Goal: Task Accomplishment & Management: Use online tool/utility

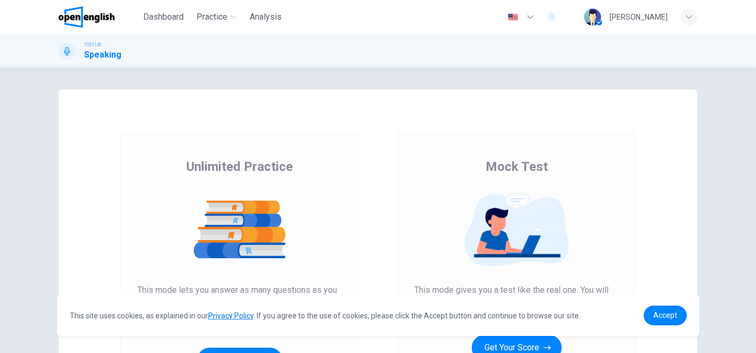
click at [644, 169] on div "Mock Test This mode gives you a test like the real one. You will get a score an…" at bounding box center [516, 274] width 277 height 285
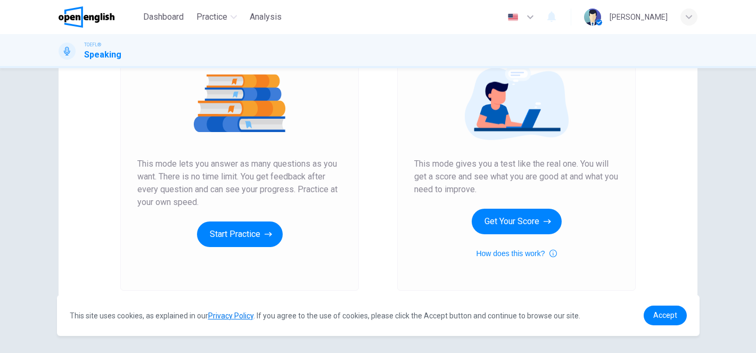
scroll to position [128, 0]
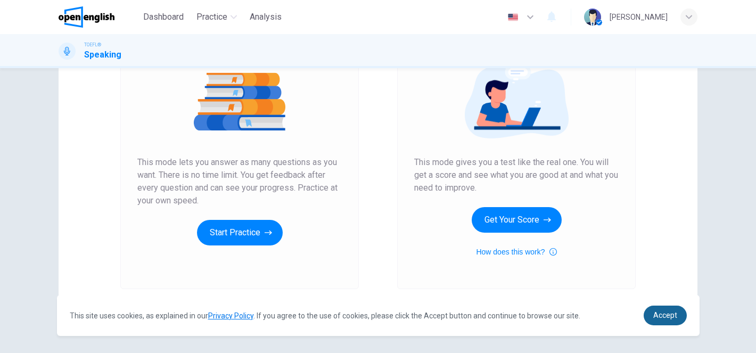
click at [658, 317] on span "Accept" at bounding box center [666, 315] width 24 height 9
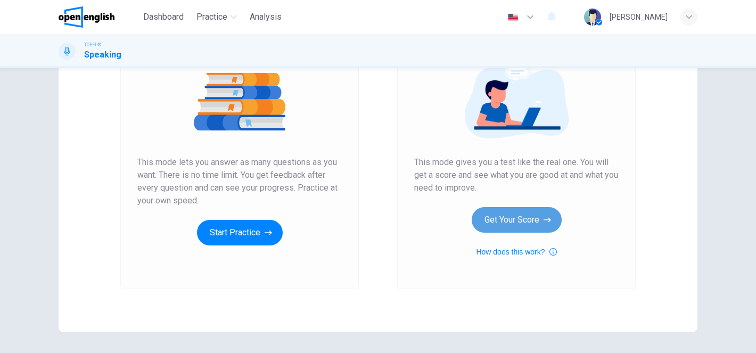
click at [501, 224] on button "Get Your Score" at bounding box center [517, 220] width 90 height 26
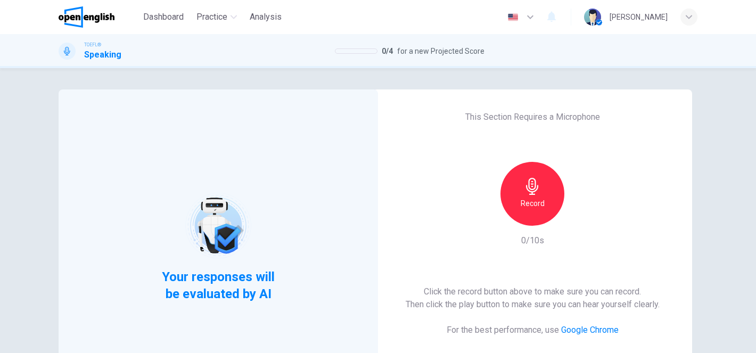
click at [534, 191] on icon "button" at bounding box center [532, 186] width 12 height 17
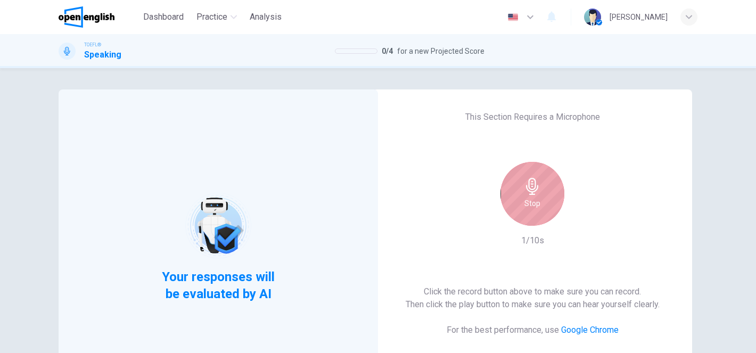
click at [534, 192] on icon "button" at bounding box center [532, 186] width 17 height 17
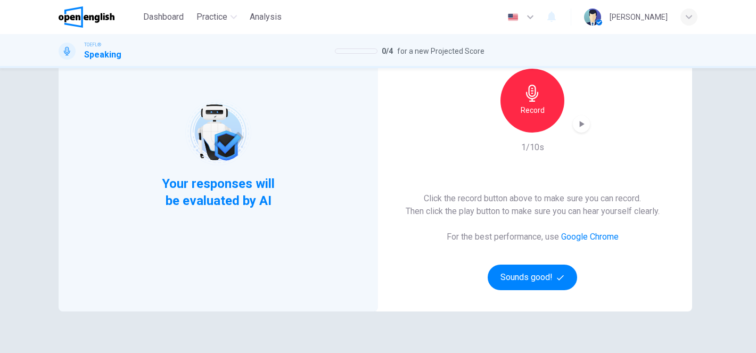
scroll to position [107, 0]
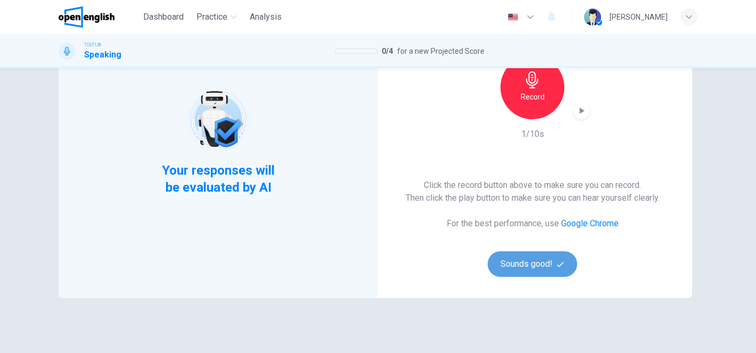
click at [528, 270] on button "Sounds good!" at bounding box center [532, 264] width 89 height 26
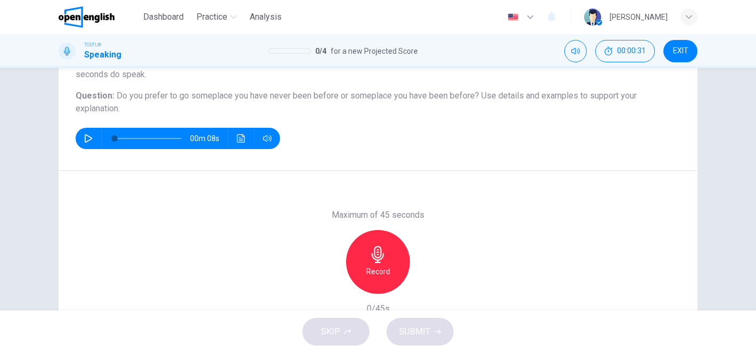
click at [88, 138] on icon "button" at bounding box center [88, 138] width 9 height 9
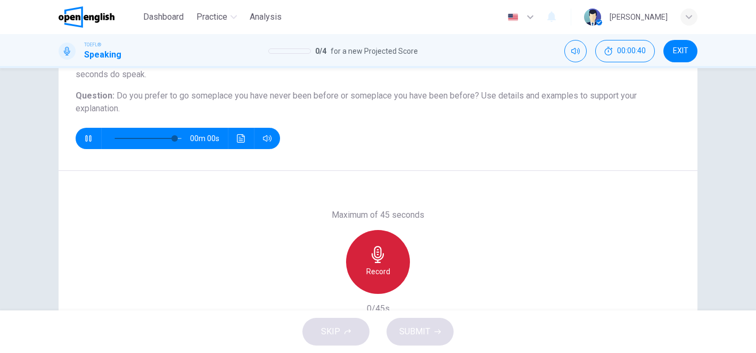
click at [380, 262] on icon "button" at bounding box center [378, 254] width 17 height 17
type input "*"
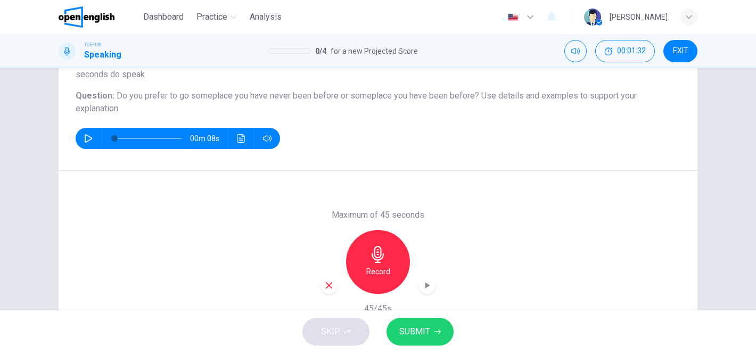
click at [411, 327] on span "SUBMIT" at bounding box center [414, 331] width 31 height 15
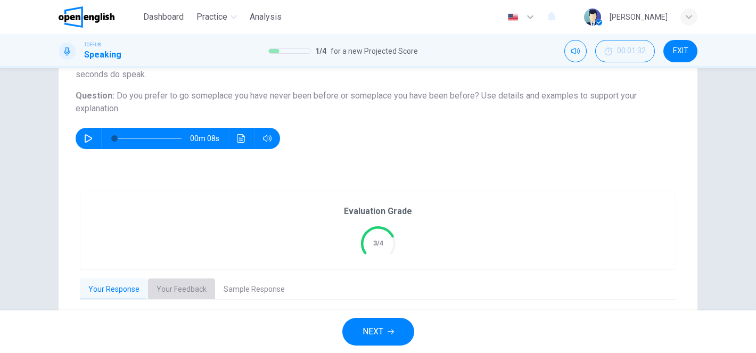
click at [189, 292] on button "Your Feedback" at bounding box center [181, 290] width 67 height 22
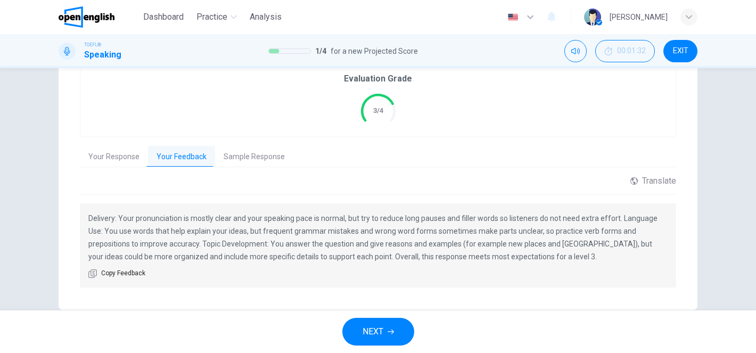
scroll to position [260, 0]
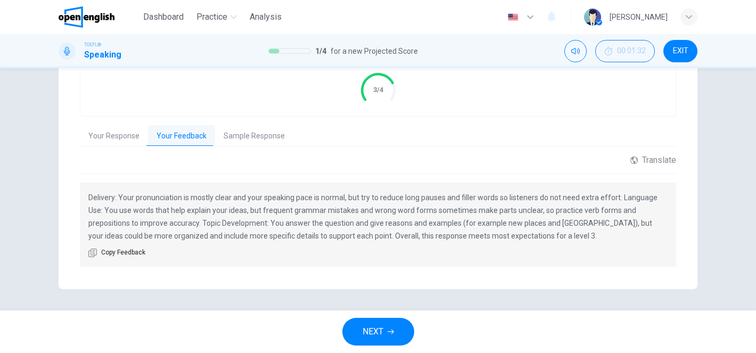
click at [255, 133] on button "Sample Response" at bounding box center [254, 136] width 78 height 22
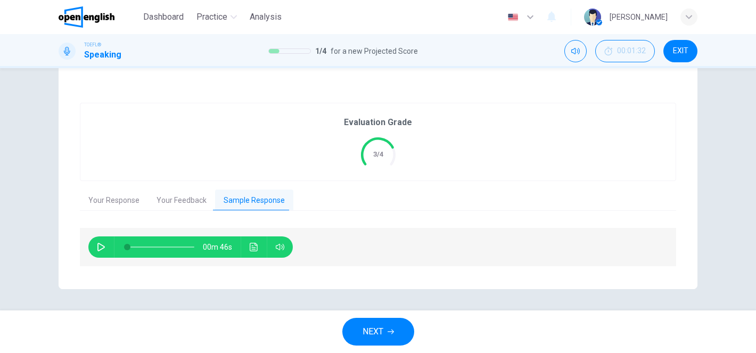
scroll to position [195, 0]
click at [97, 246] on icon "button" at bounding box center [101, 247] width 9 height 9
type input "*"
